Goal: Use online tool/utility: Use online tool/utility

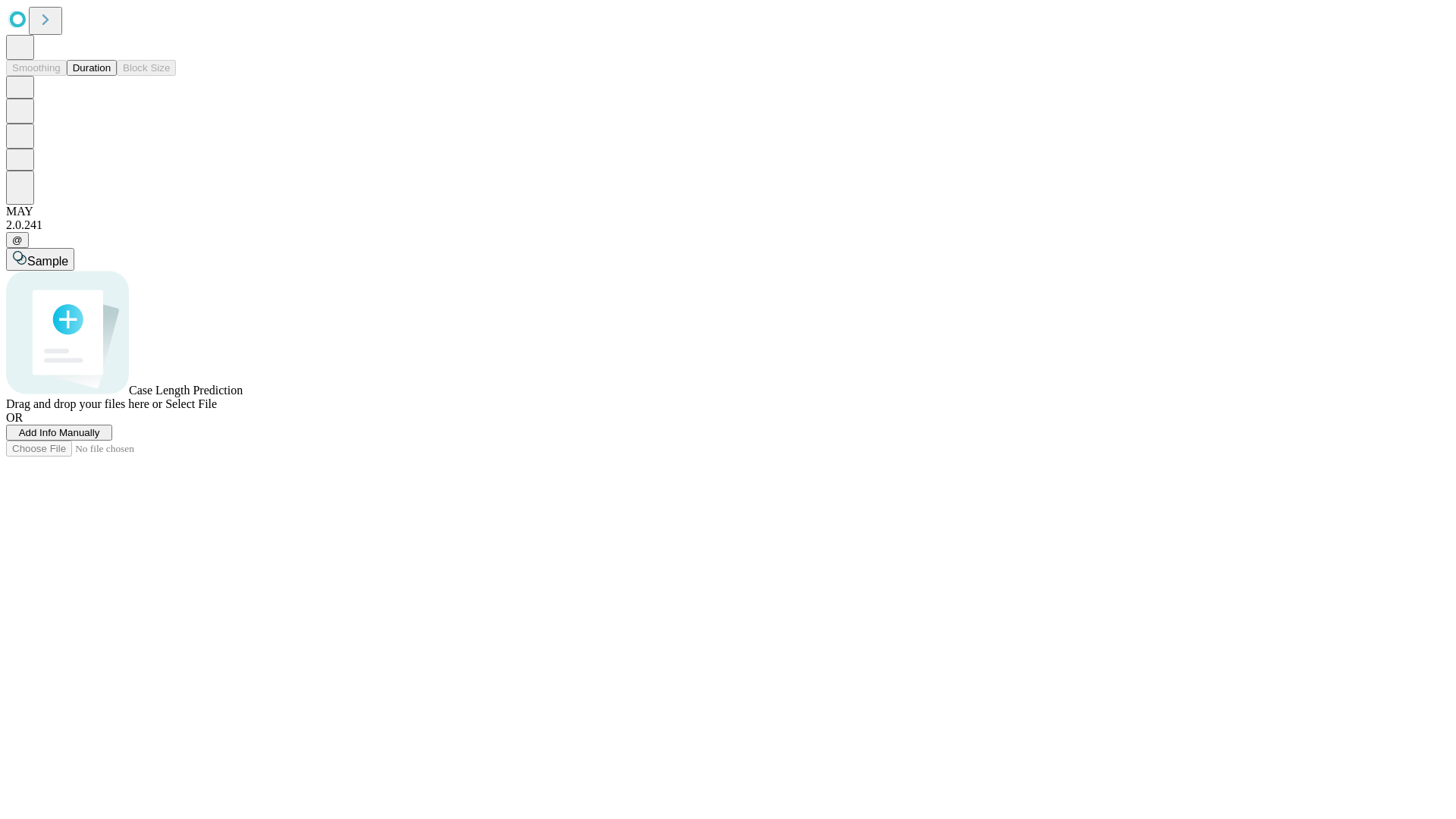
click at [111, 76] on button "Duration" at bounding box center [92, 68] width 50 height 16
click at [217, 410] on span "Select File" at bounding box center [191, 404] width 52 height 13
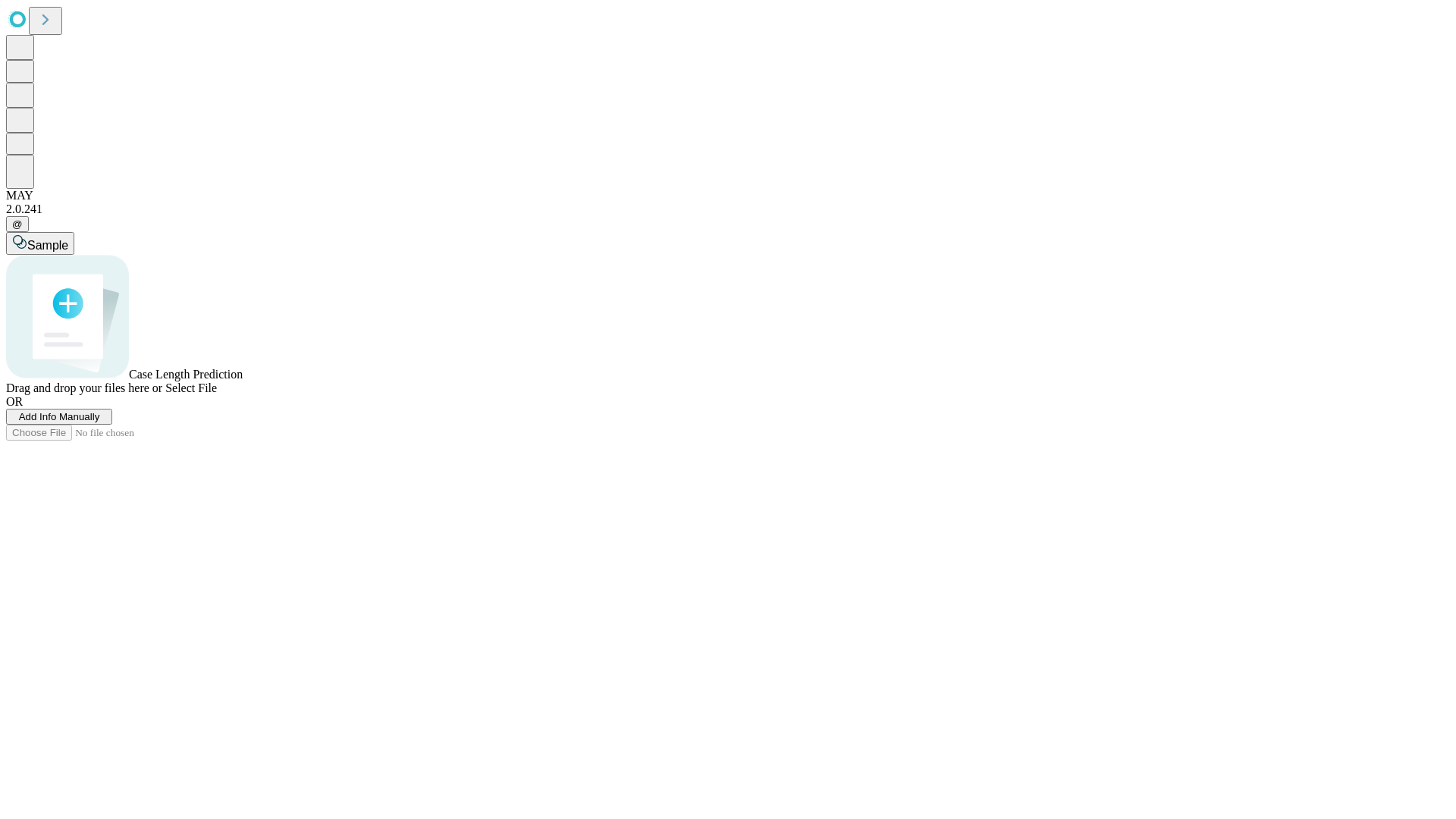
click at [217, 394] on span "Select File" at bounding box center [191, 388] width 52 height 13
